Goal: Check status: Check status

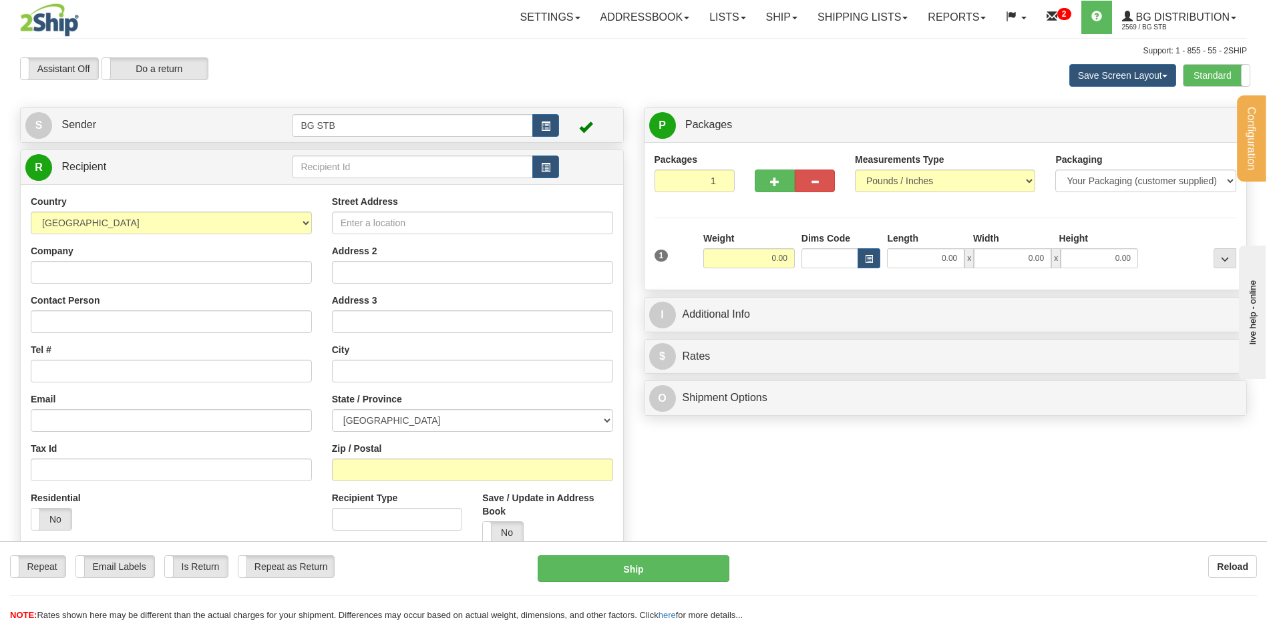
click at [298, 91] on div "Assistant On Assistant Off Do a return Do a return Previous Next Save Screen La…" at bounding box center [633, 75] width 1246 height 36
click at [764, 13] on link "Ship" at bounding box center [781, 17] width 51 height 33
click at [755, 63] on span "Ship Request" at bounding box center [742, 64] width 56 height 11
click at [841, 29] on link "Shipping lists" at bounding box center [862, 17] width 110 height 33
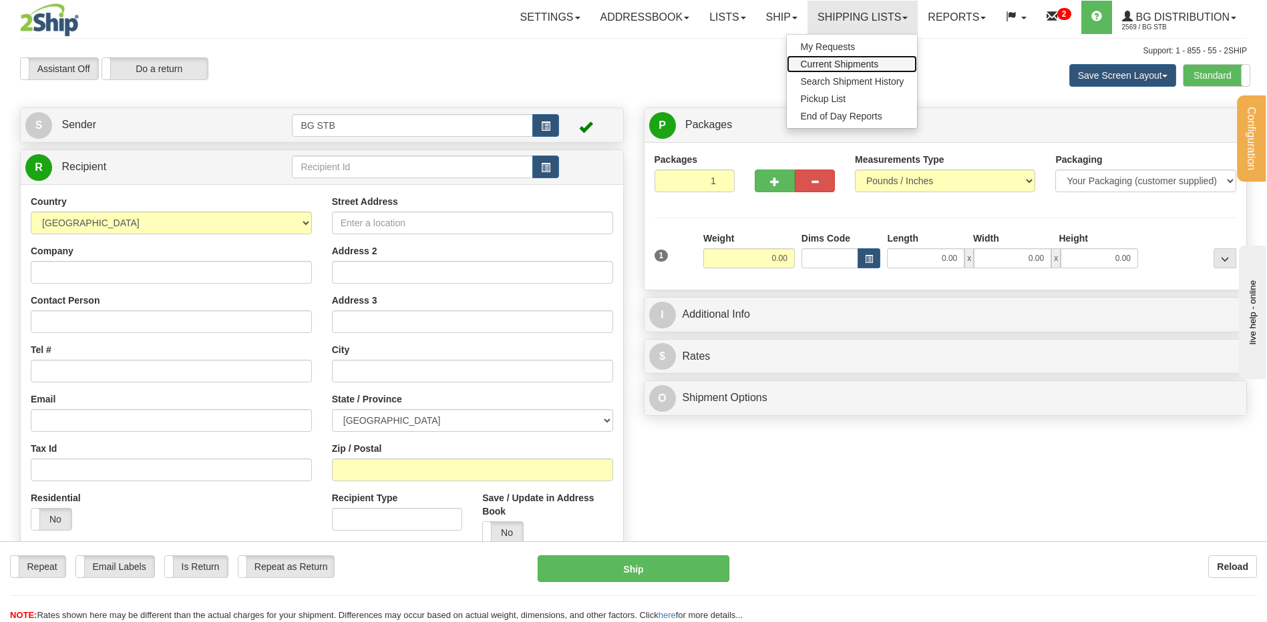
click at [836, 67] on span "Current Shipments" at bounding box center [839, 64] width 78 height 11
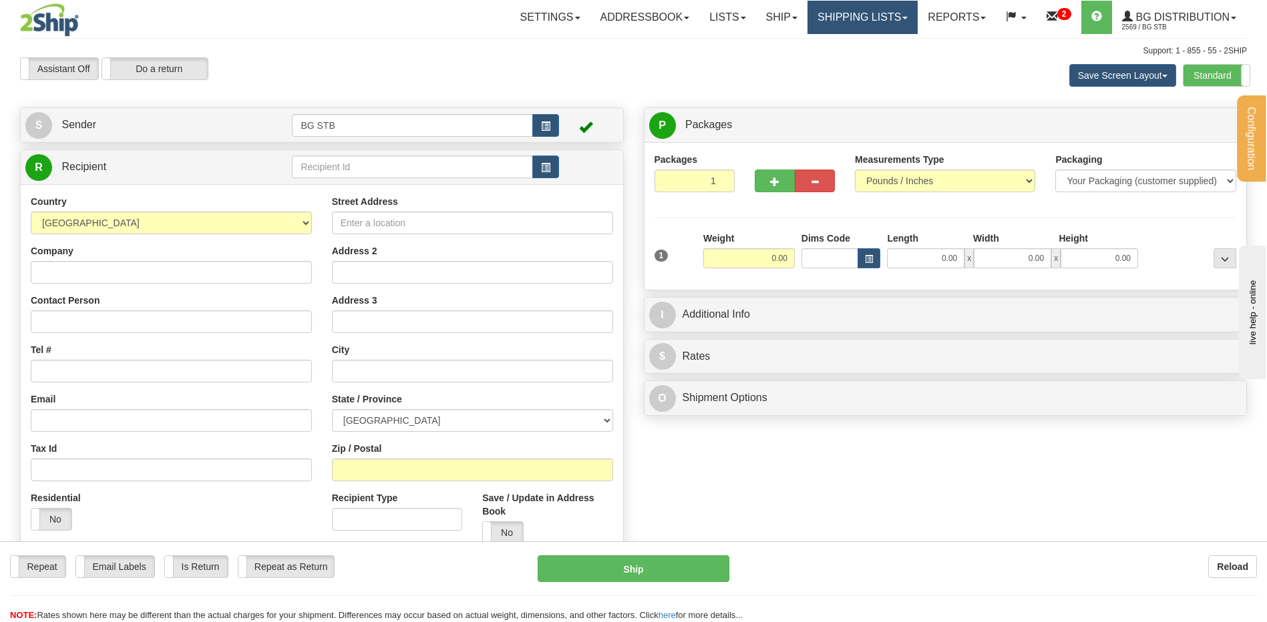
click at [877, 32] on link "Shipping lists" at bounding box center [862, 17] width 110 height 33
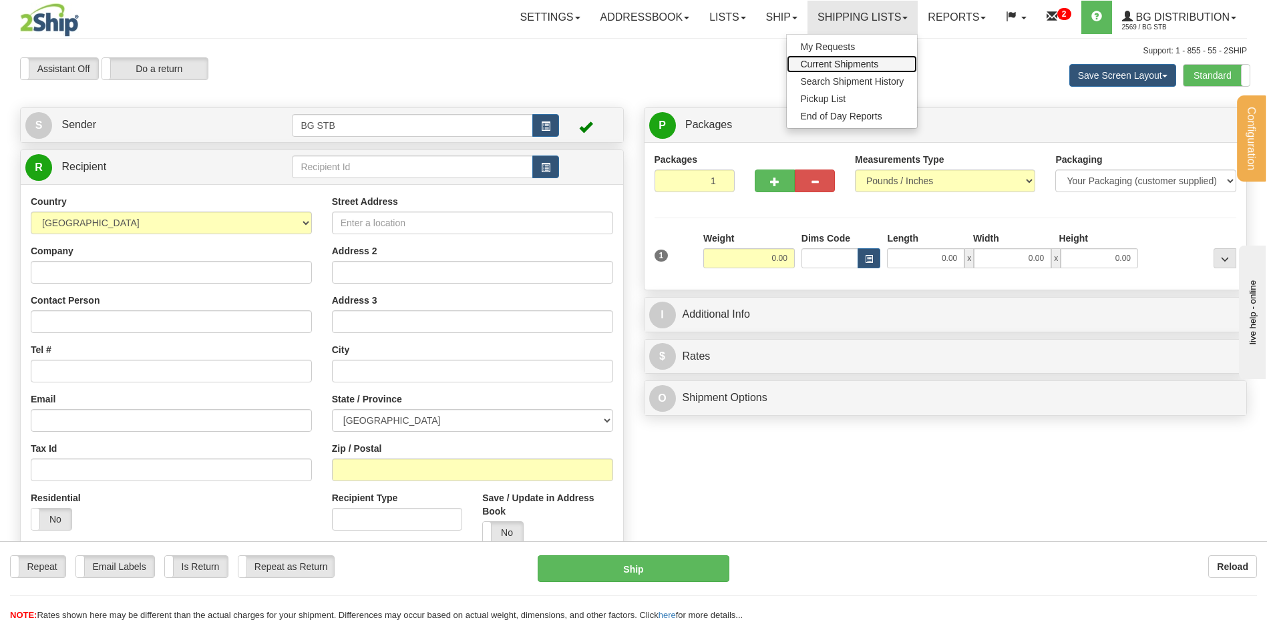
click at [847, 69] on span "Current Shipments" at bounding box center [839, 64] width 78 height 11
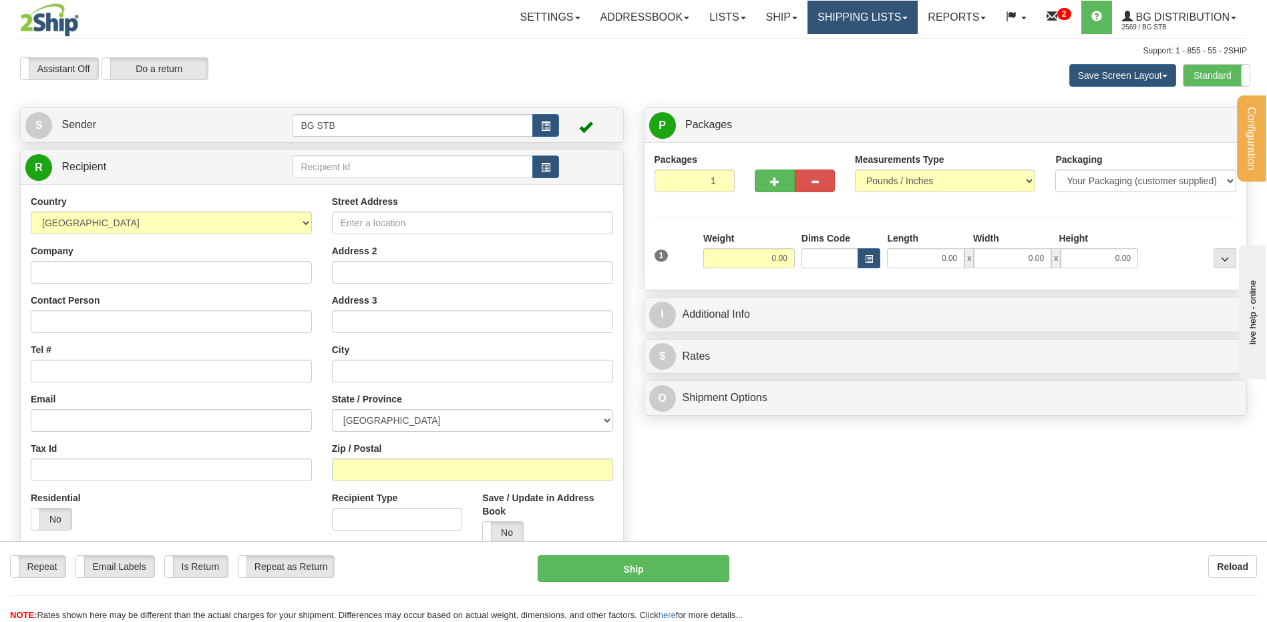
click at [854, 12] on link "Shipping lists" at bounding box center [862, 17] width 110 height 33
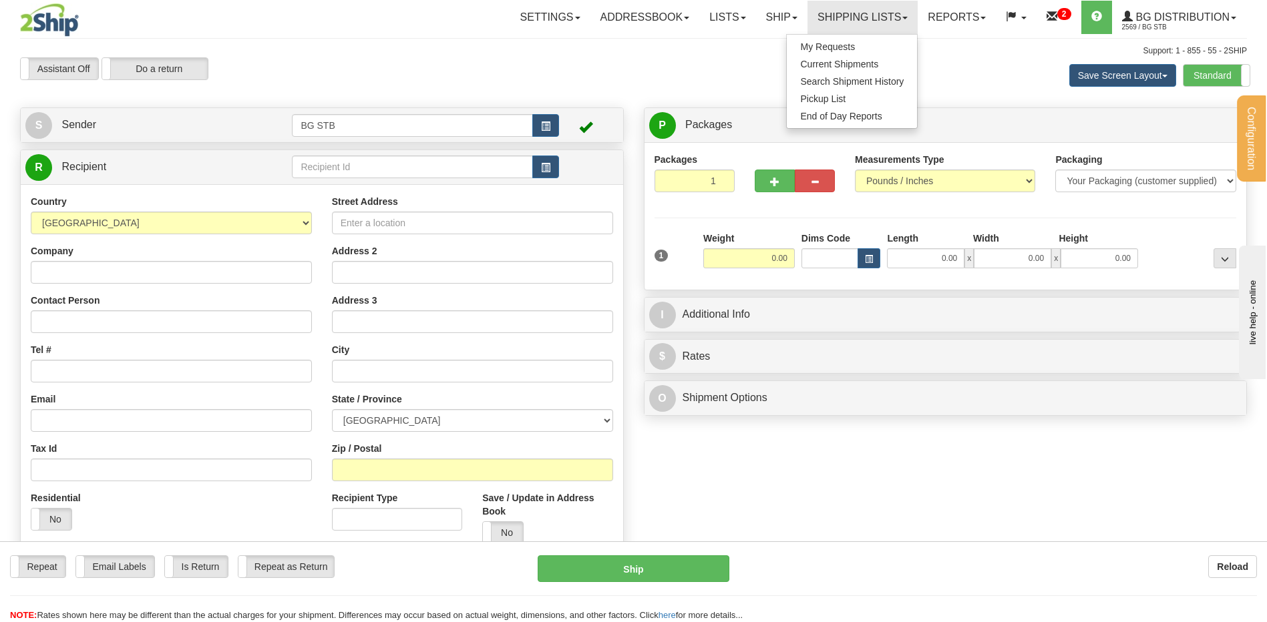
click at [726, 83] on div "Assistant On Assistant Off Do a return Do a return Previous Next Save Screen La…" at bounding box center [633, 75] width 1246 height 36
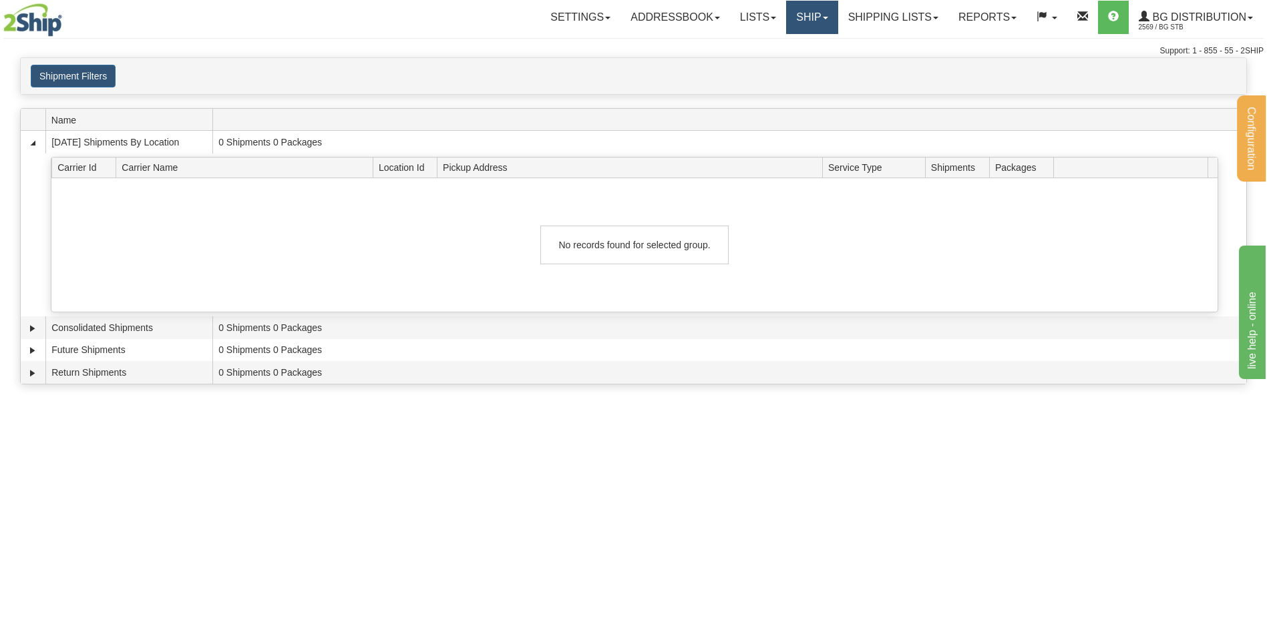
drag, startPoint x: 817, startPoint y: 23, endPoint x: 826, endPoint y: 35, distance: 15.8
click at [817, 23] on link "Ship" at bounding box center [811, 17] width 51 height 33
click at [887, 21] on link "Shipping lists" at bounding box center [893, 17] width 110 height 33
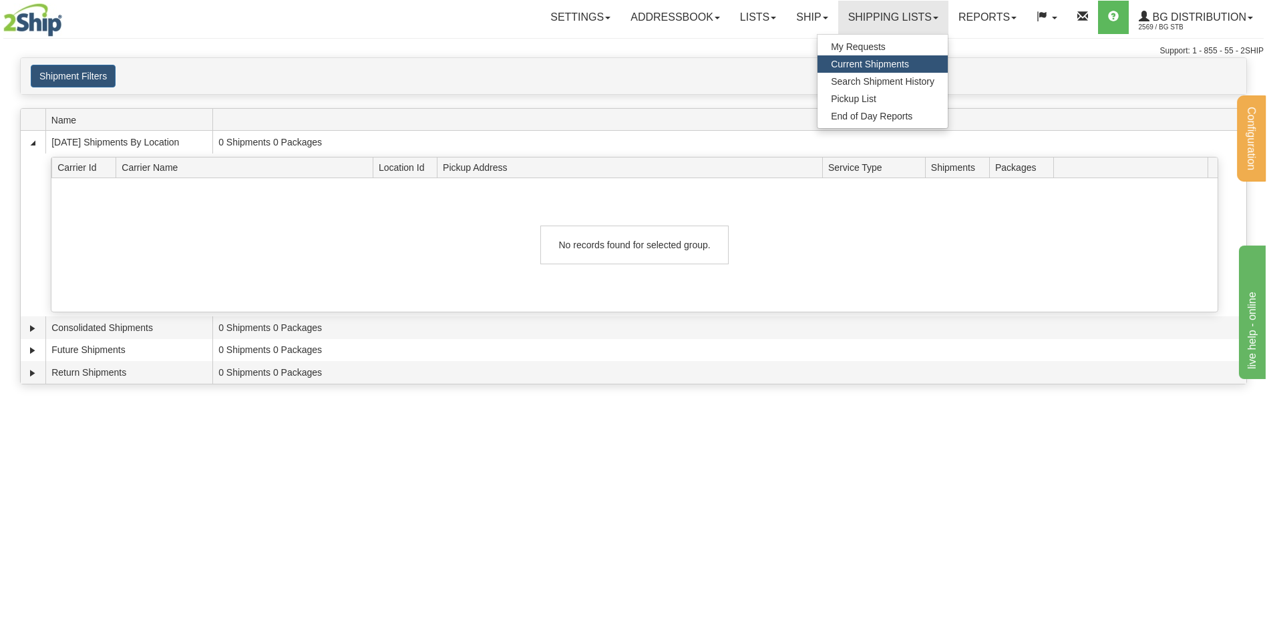
click at [873, 65] on span "Current Shipments" at bounding box center [870, 64] width 78 height 11
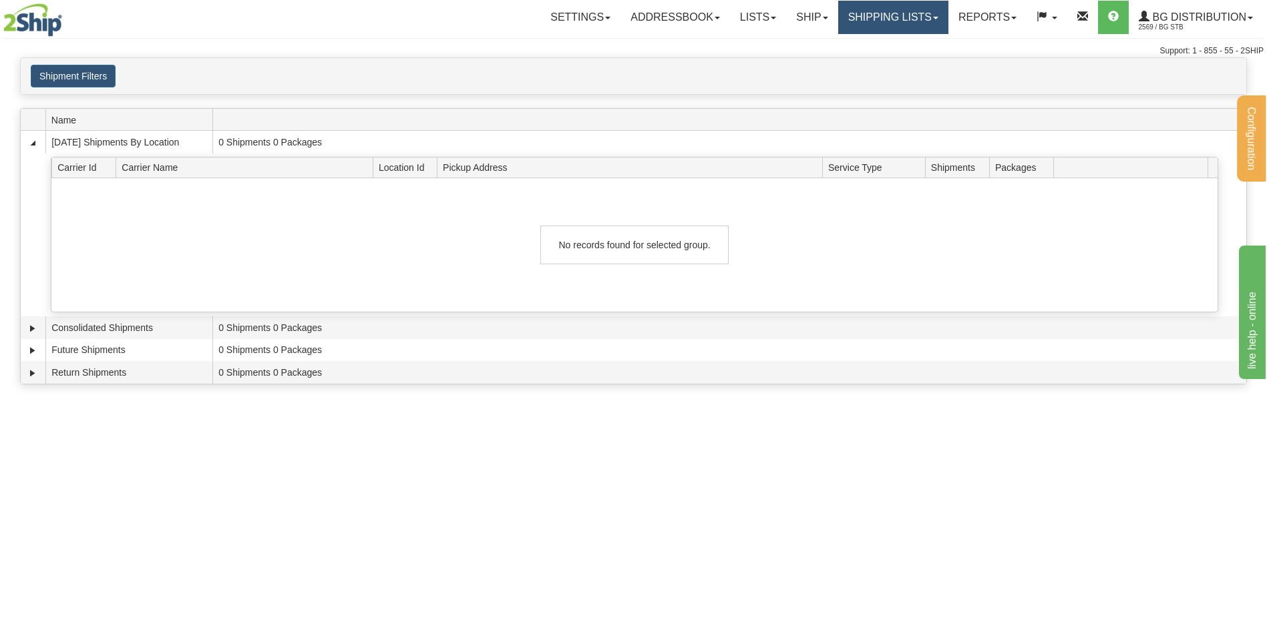
click at [870, 28] on link "Shipping lists" at bounding box center [893, 17] width 110 height 33
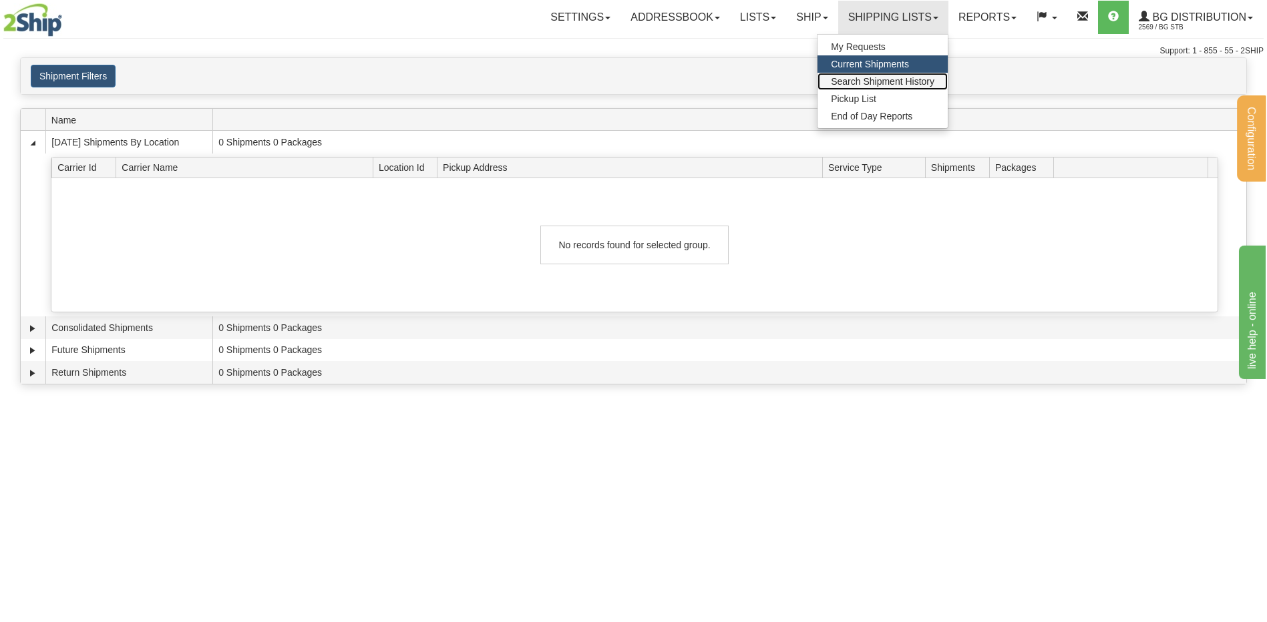
click at [872, 82] on span "Search Shipment History" at bounding box center [882, 81] width 103 height 11
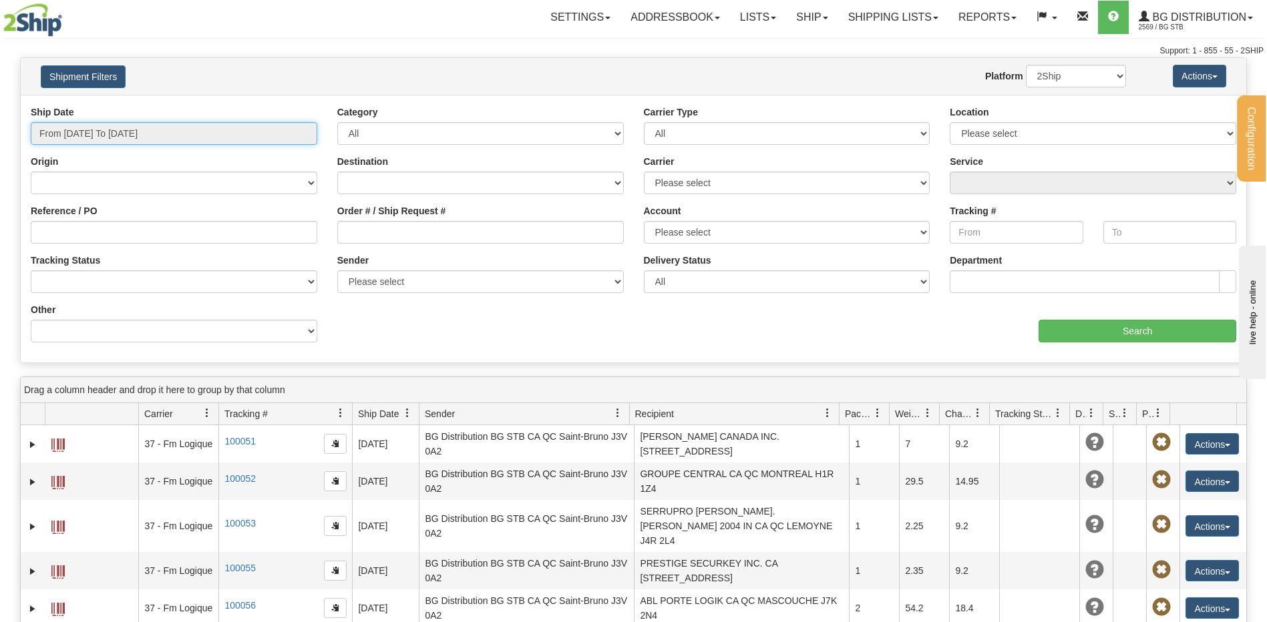
click at [118, 135] on input "From 10/07/2025 To 10/08/2025" at bounding box center [174, 133] width 286 height 23
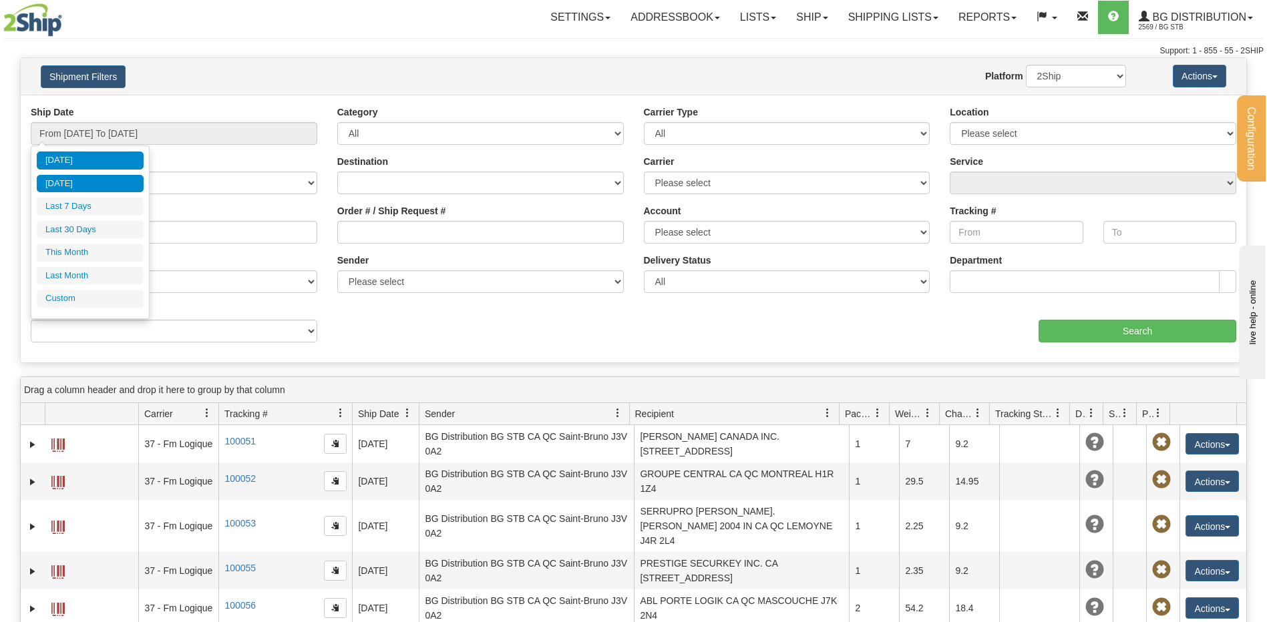
click at [106, 182] on li "Yesterday" at bounding box center [90, 184] width 107 height 18
type input "From 10/07/2025 To 10/07/2025"
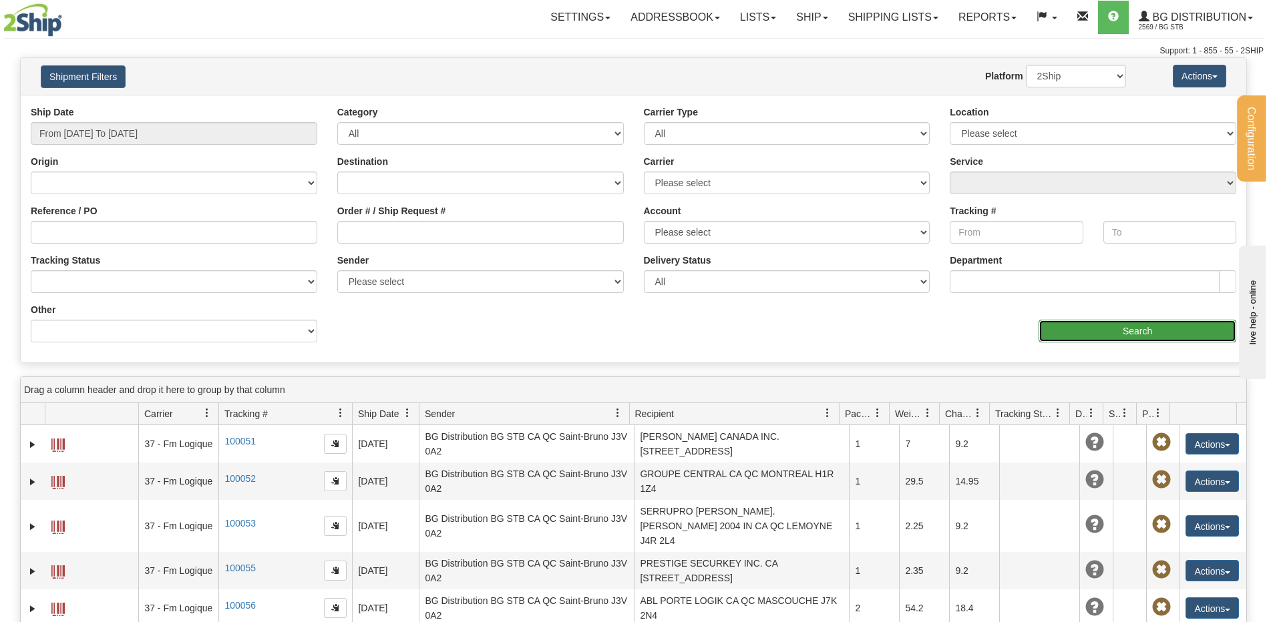
click at [1110, 331] on input "Search" at bounding box center [1137, 331] width 198 height 23
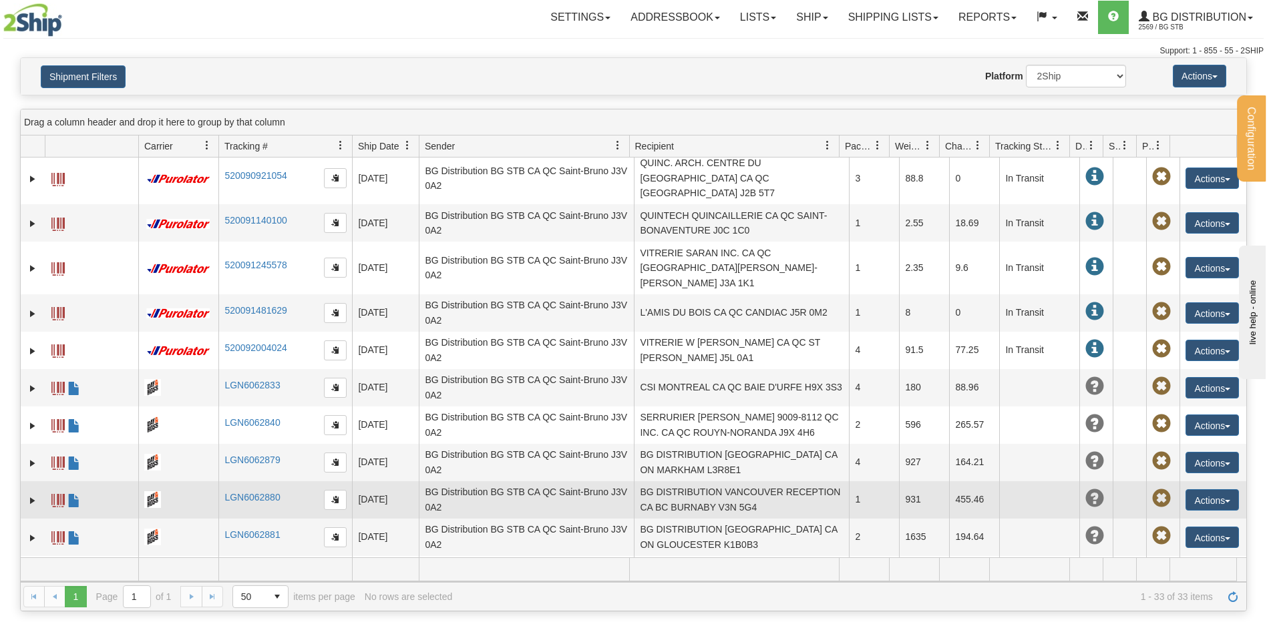
scroll to position [515, 0]
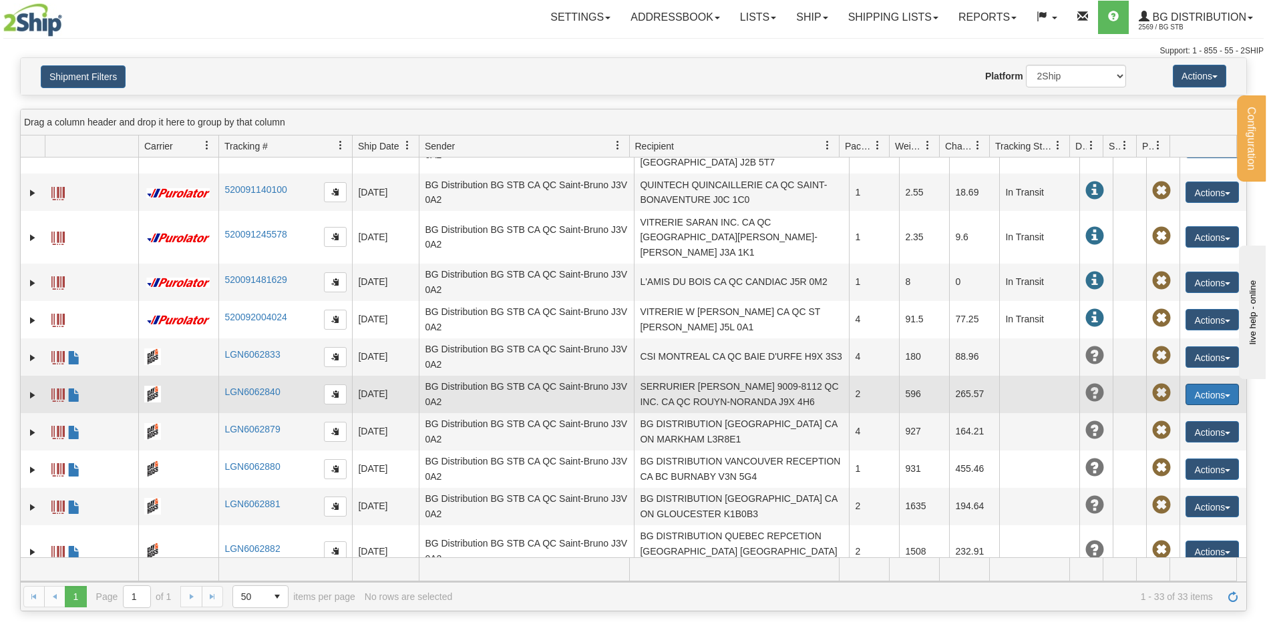
click at [1203, 384] on button "Actions" at bounding box center [1211, 394] width 53 height 21
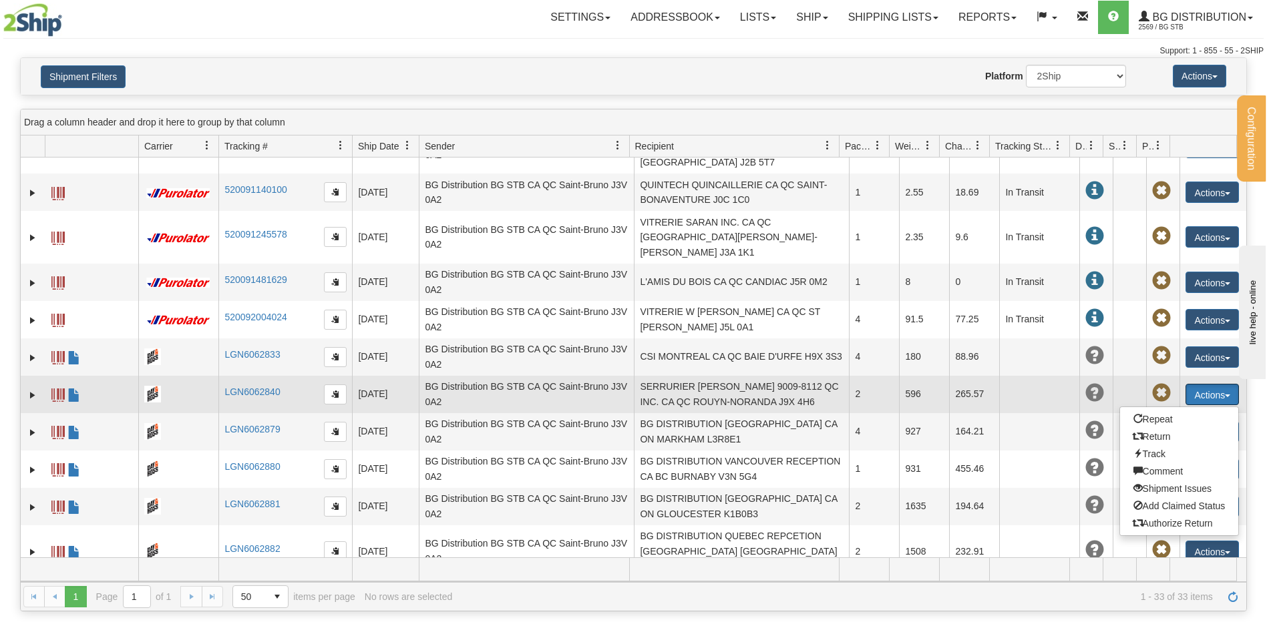
click at [60, 389] on span at bounding box center [57, 395] width 13 height 13
